Goal: Task Accomplishment & Management: Manage account settings

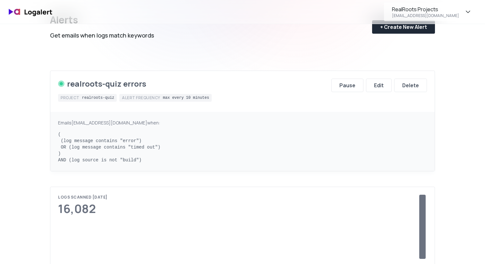
scroll to position [85, 0]
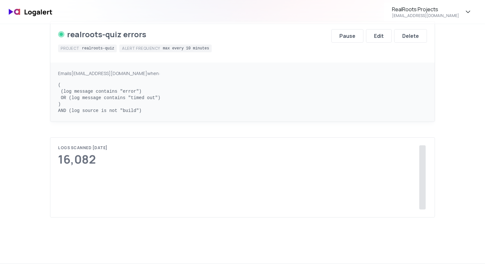
click at [36, 167] on div "Alerts Get emails when logs match keywords + Create New Alert realroots-quiz er…" at bounding box center [243, 86] width 462 height 294
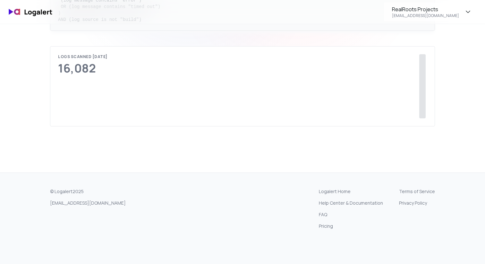
scroll to position [217, 0]
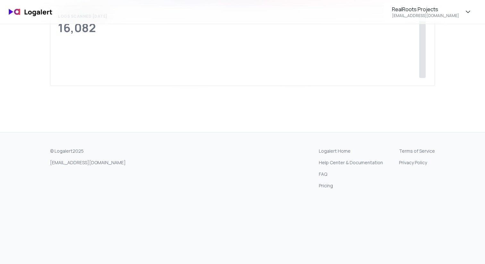
click at [344, 151] on link "Logalert Home" at bounding box center [351, 151] width 64 height 6
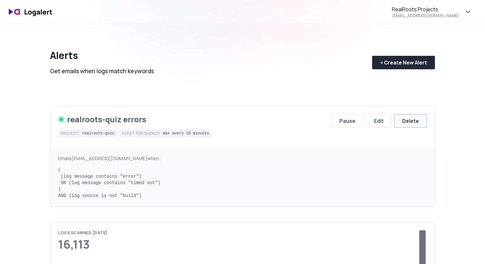
click at [417, 124] on div "Delete" at bounding box center [411, 121] width 17 height 8
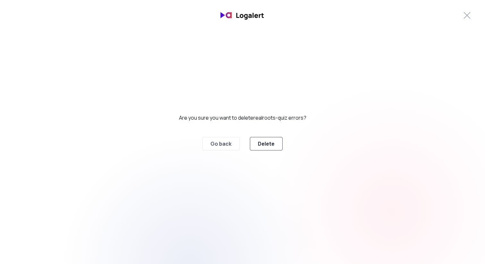
click at [267, 144] on div "Delete" at bounding box center [266, 144] width 17 height 8
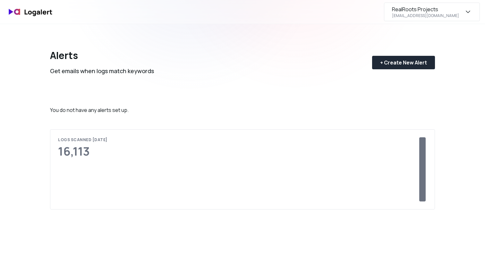
click at [464, 13] on div "RealRoots Projects [EMAIL_ADDRESS][DOMAIN_NAME]" at bounding box center [432, 12] width 96 height 19
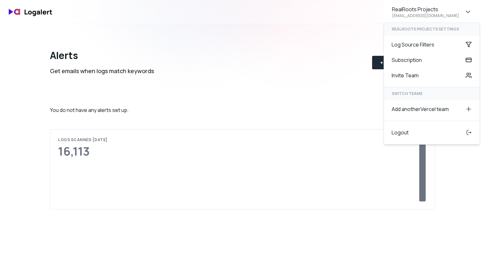
click at [286, 87] on div "Alerts Get emails when logs match keywords + Create New Alert" at bounding box center [242, 57] width 385 height 67
